Goal: Task Accomplishment & Management: Use online tool/utility

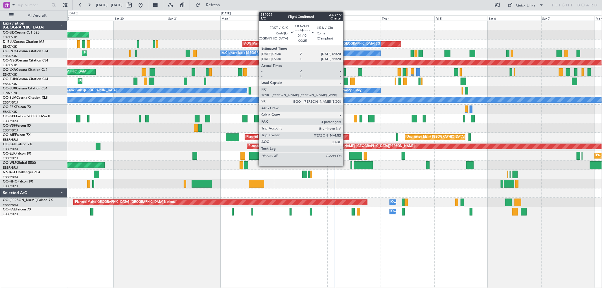
click at [346, 80] on div at bounding box center [346, 82] width 4 height 8
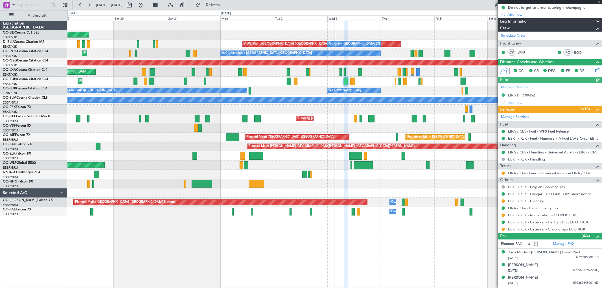
scroll to position [69, 0]
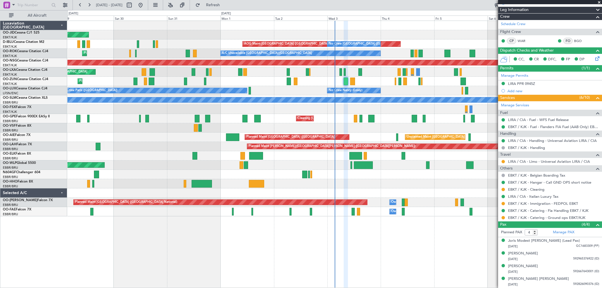
click at [454, 108] on div "Planned Maint Kortrijk-[GEOGRAPHIC_DATA] Planned Maint [GEOGRAPHIC_DATA]-[GEOGR…" at bounding box center [334, 109] width 534 height 9
click at [599, 2] on span at bounding box center [600, 2] width 6 height 5
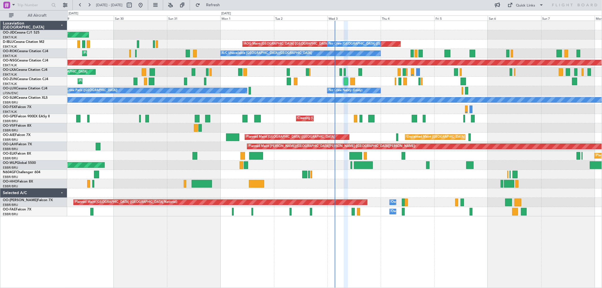
type input "0"
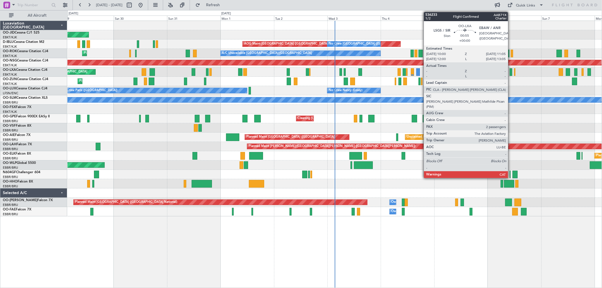
click at [511, 72] on div at bounding box center [511, 72] width 3 height 8
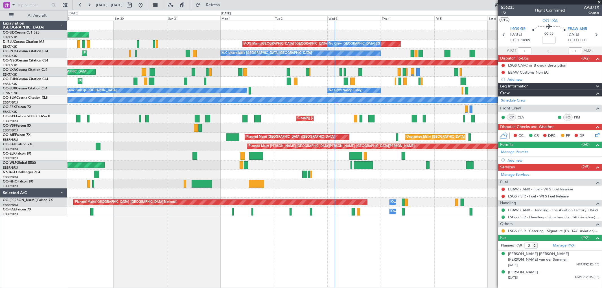
click at [599, 1] on span at bounding box center [600, 2] width 6 height 5
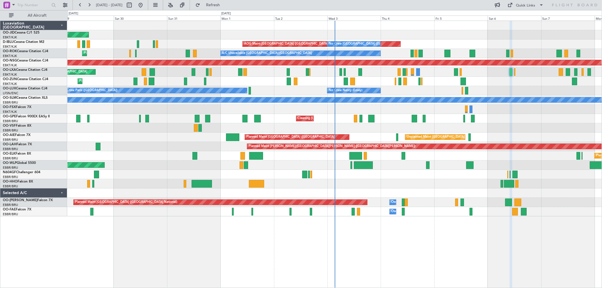
type input "0"
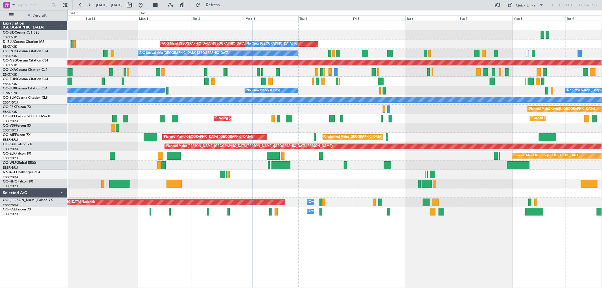
click at [461, 106] on div "Planned Maint Kortrijk-[GEOGRAPHIC_DATA] AOG Maint [GEOGRAPHIC_DATA]-[GEOGRAPHI…" at bounding box center [334, 119] width 534 height 196
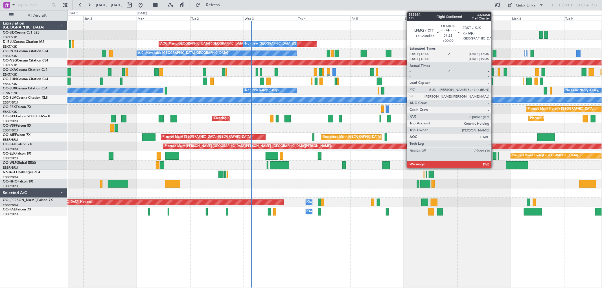
click at [494, 53] on div at bounding box center [495, 54] width 4 height 8
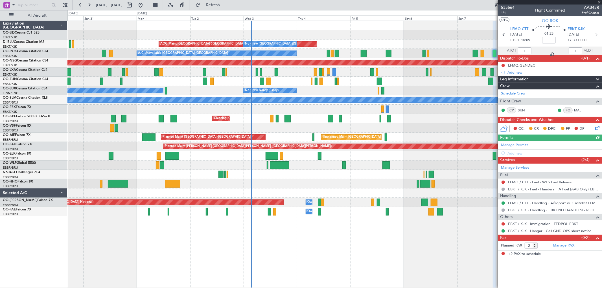
click at [599, 1] on div at bounding box center [550, 2] width 104 height 5
click at [598, 2] on span at bounding box center [600, 2] width 6 height 5
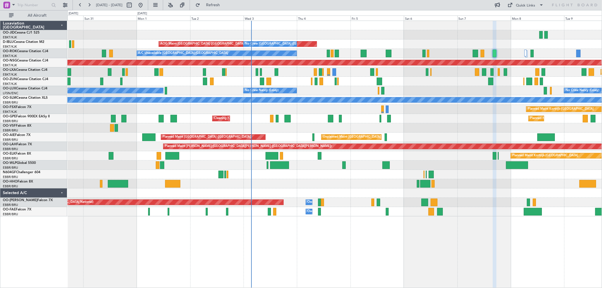
type input "0"
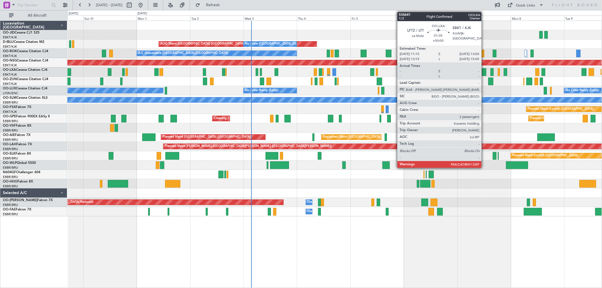
click at [484, 71] on div at bounding box center [484, 72] width 4 height 8
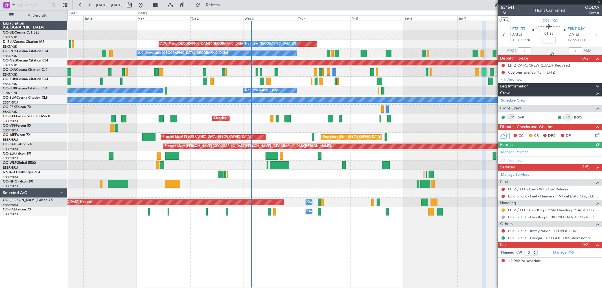
click at [600, 1] on div at bounding box center [550, 2] width 104 height 5
click at [599, 2] on span at bounding box center [600, 2] width 6 height 5
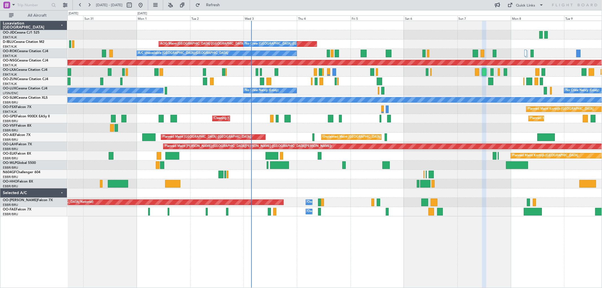
type input "0"
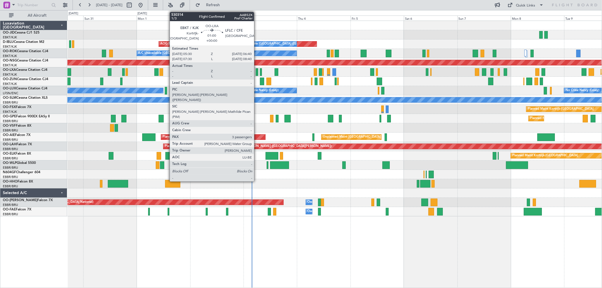
click at [257, 71] on div at bounding box center [257, 72] width 3 height 8
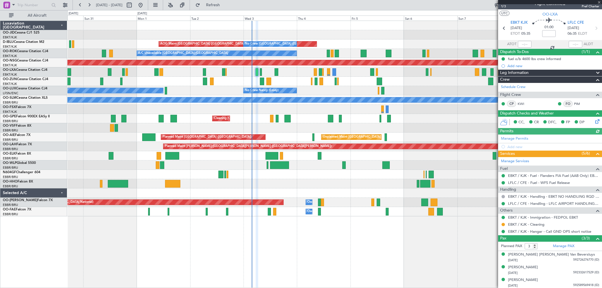
scroll to position [7, 0]
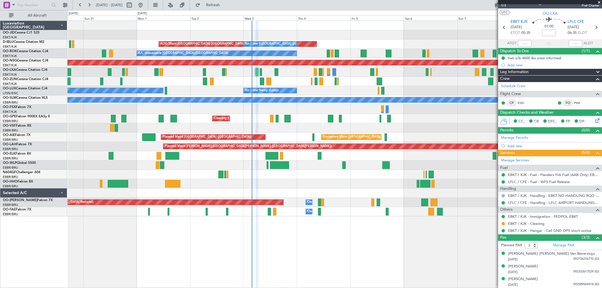
click at [599, 2] on span at bounding box center [600, 2] width 6 height 5
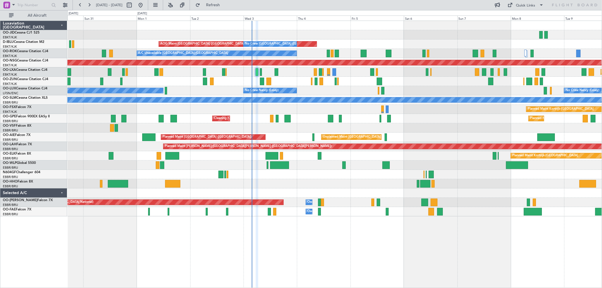
type input "0"
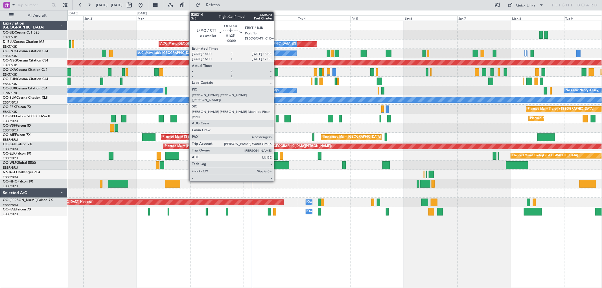
click at [277, 71] on div at bounding box center [277, 72] width 4 height 8
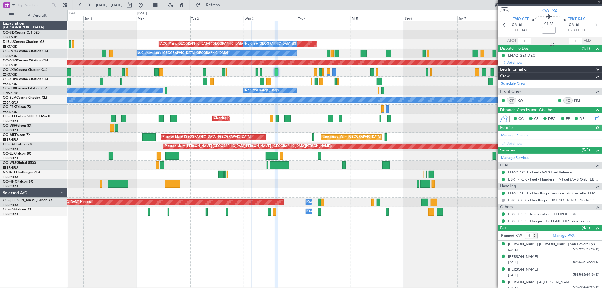
scroll to position [13, 0]
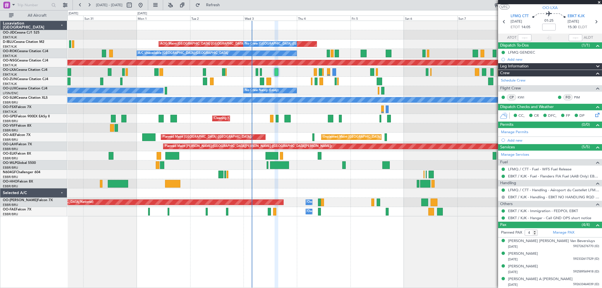
click at [599, 2] on span at bounding box center [600, 2] width 6 height 5
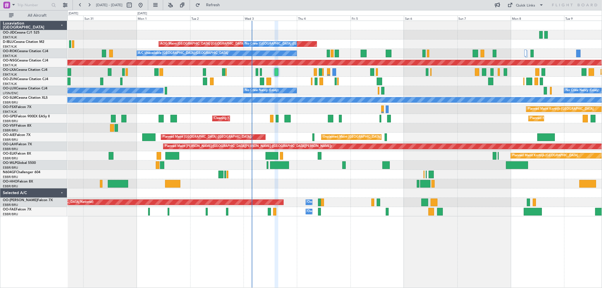
type input "0"
